Goal: Obtain resource: Download file/media

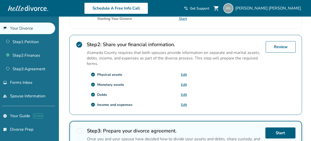
scroll to position [141, 0]
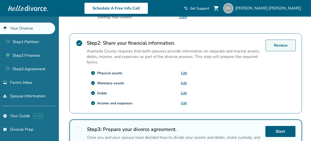
click at [278, 47] on link "Review" at bounding box center [280, 46] width 30 height 12
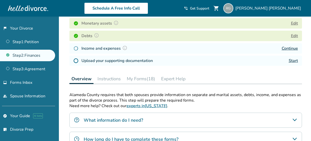
scroll to position [91, 0]
click at [145, 77] on button "My Forms (18)" at bounding box center [141, 78] width 32 height 10
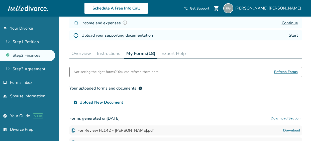
scroll to position [109, 0]
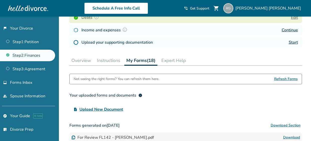
click at [281, 79] on span "Refresh Forms" at bounding box center [286, 79] width 24 height 10
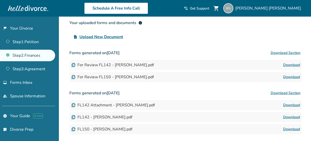
scroll to position [181, 0]
click at [290, 66] on link "Download" at bounding box center [291, 65] width 17 height 6
click at [290, 76] on link "Download" at bounding box center [291, 77] width 17 height 6
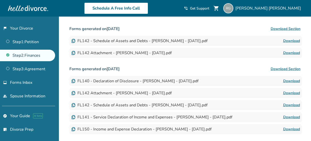
scroll to position [298, 0]
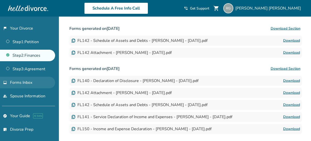
click at [29, 84] on span "Forms Inbox" at bounding box center [21, 83] width 22 height 6
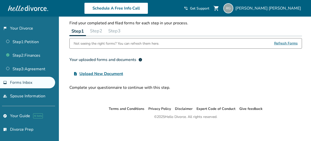
scroll to position [17, 0]
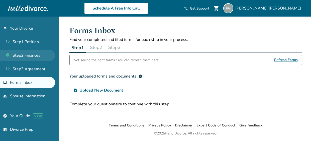
click at [25, 50] on link "Step 2 : Finances" at bounding box center [27, 56] width 55 height 12
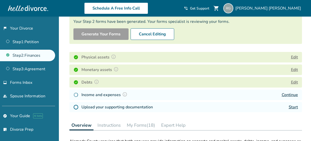
scroll to position [46, 0]
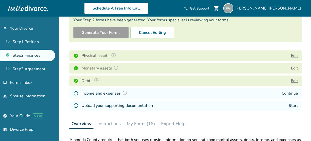
click at [142, 123] on button "My Forms (18)" at bounding box center [141, 123] width 32 height 10
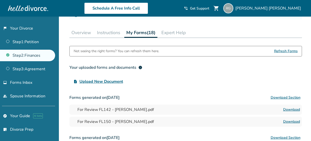
scroll to position [137, 0]
